Goal: Information Seeking & Learning: Find contact information

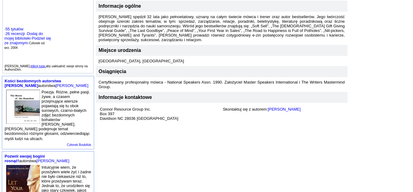
scroll to position [146, 0]
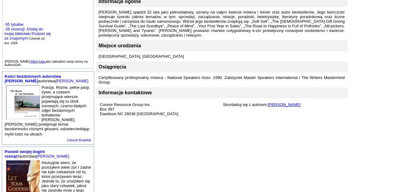
click at [268, 102] on font "[PERSON_NAME]" at bounding box center [284, 104] width 33 height 5
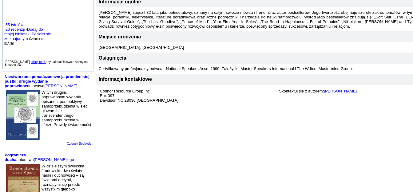
scroll to position [146, 0]
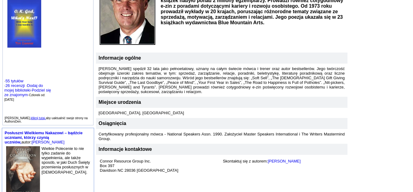
scroll to position [90, 0]
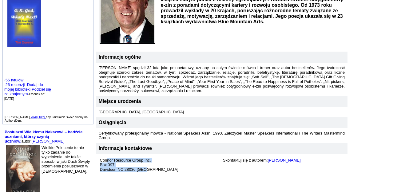
drag, startPoint x: 112, startPoint y: 156, endPoint x: 60, endPoint y: 145, distance: 52.9
click at [99, 157] on td "Connor Resource Group Inc. Box 397 Davidson NC 28036 USA" at bounding box center [160, 165] width 123 height 16
click at [157, 143] on td "Informacje kontaktowe" at bounding box center [222, 148] width 252 height 11
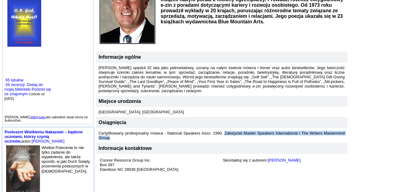
drag, startPoint x: 182, startPoint y: 122, endPoint x: 311, endPoint y: 126, distance: 129.6
click at [312, 131] on font "Certyfikowany profesjonalny mówca - National Speakers Assn. 1990. Założyciel Ma…" at bounding box center [222, 135] width 246 height 9
